Goal: Book appointment/travel/reservation

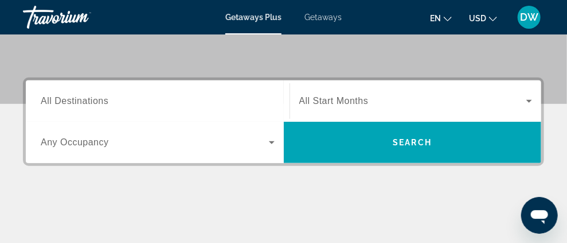
scroll to position [229, 0]
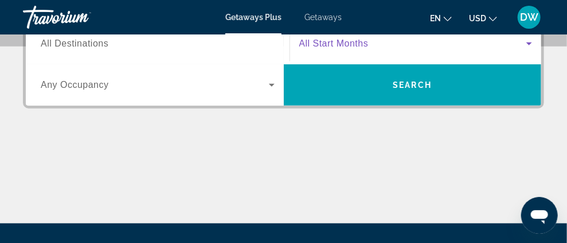
click at [519, 50] on span "Search widget" at bounding box center [413, 44] width 228 height 14
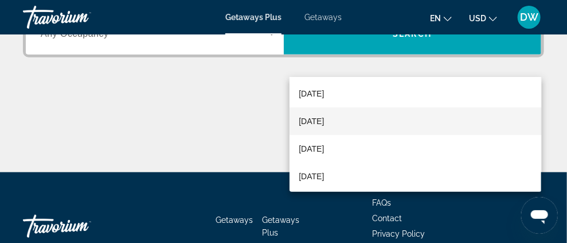
scroll to position [114, 0]
click at [324, 114] on span "[DATE]" at bounding box center [311, 119] width 25 height 14
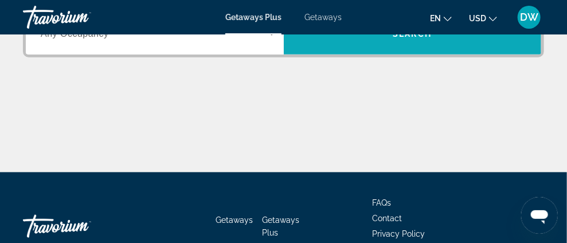
click at [411, 38] on span "Search" at bounding box center [412, 33] width 39 height 9
